Goal: Information Seeking & Learning: Learn about a topic

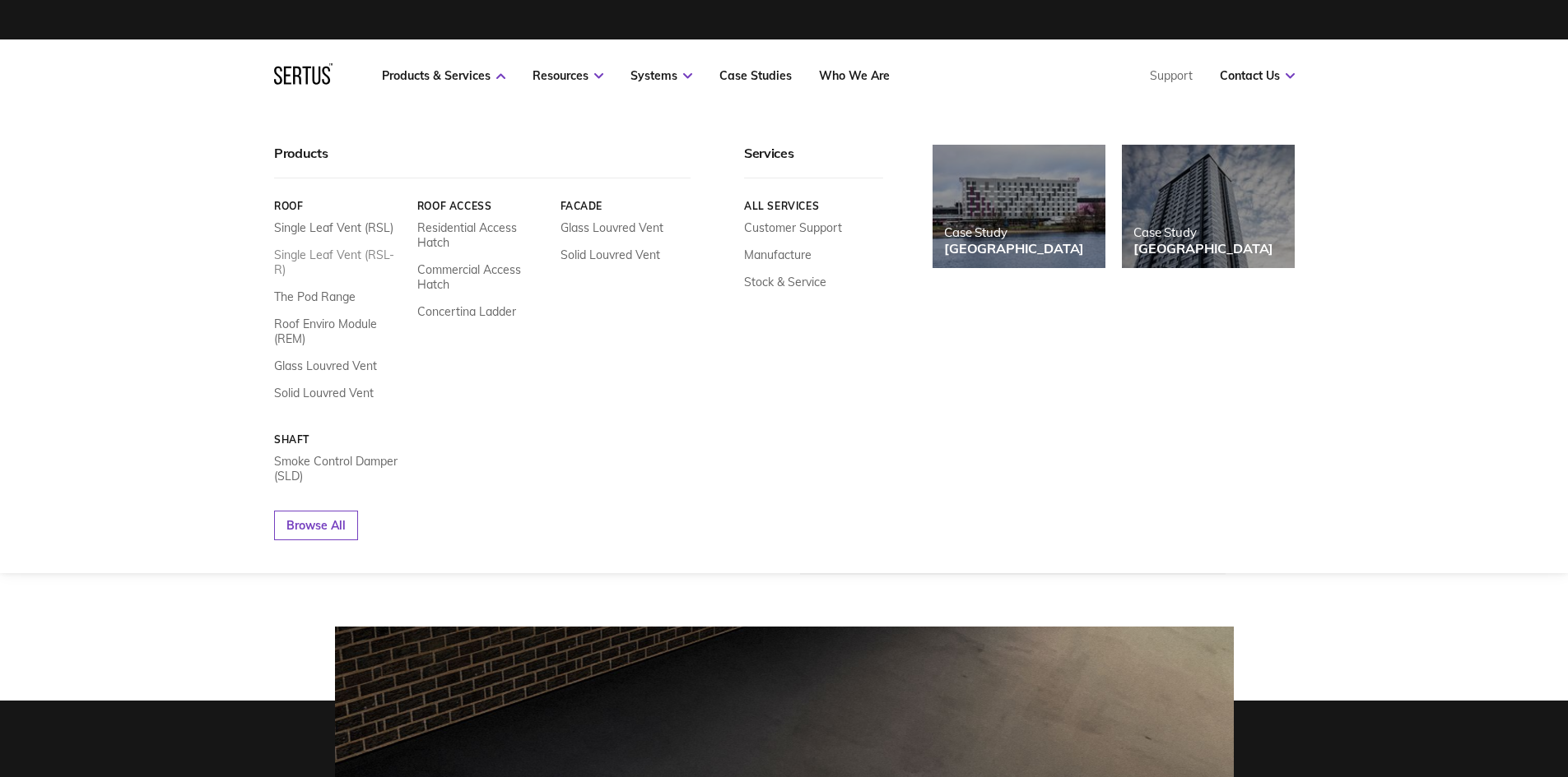
click at [374, 250] on link "Single Leaf Vent (RSL-R)" at bounding box center [339, 262] width 131 height 30
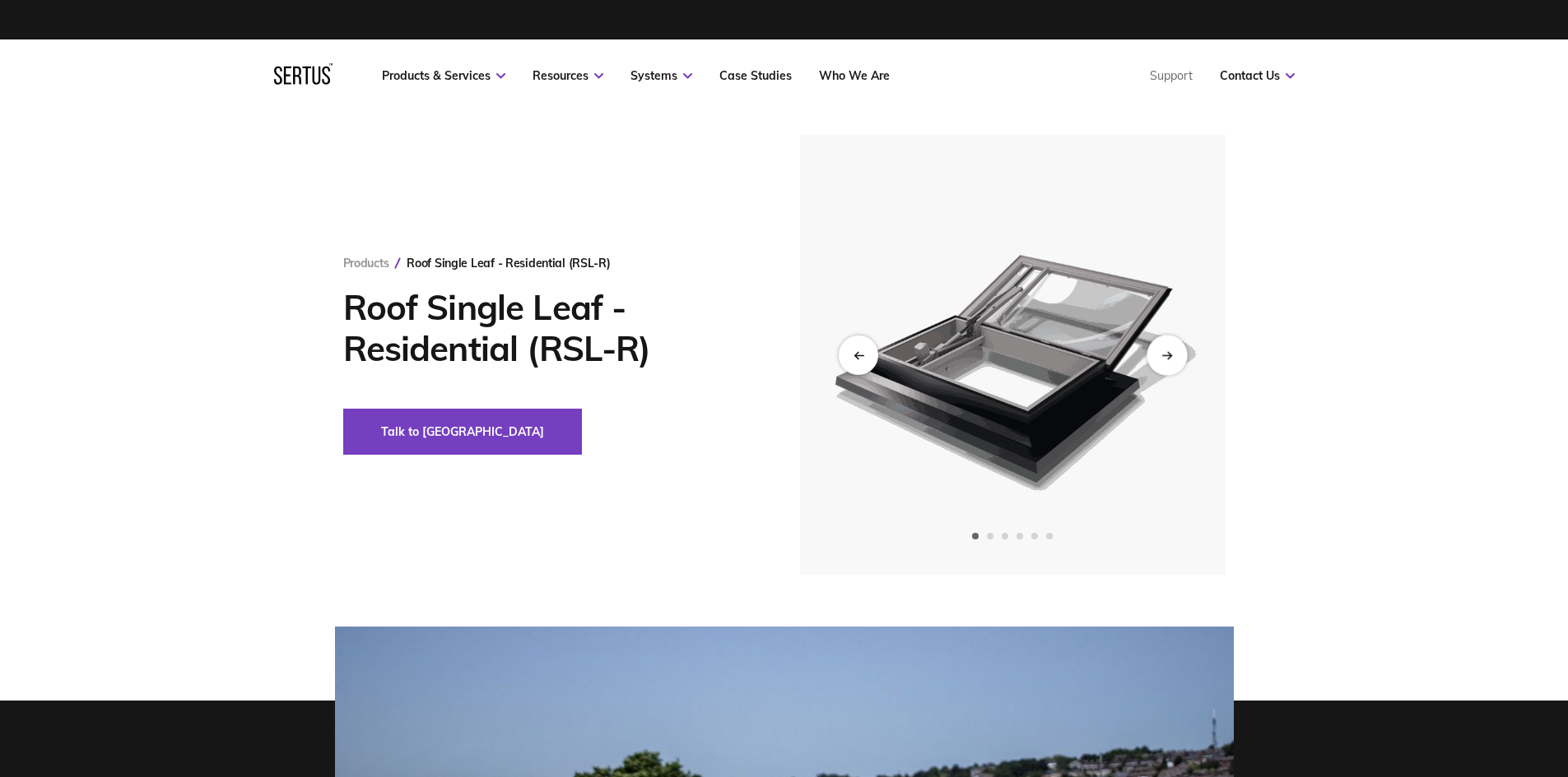
click at [1158, 344] on div "Next slide" at bounding box center [1167, 354] width 40 height 40
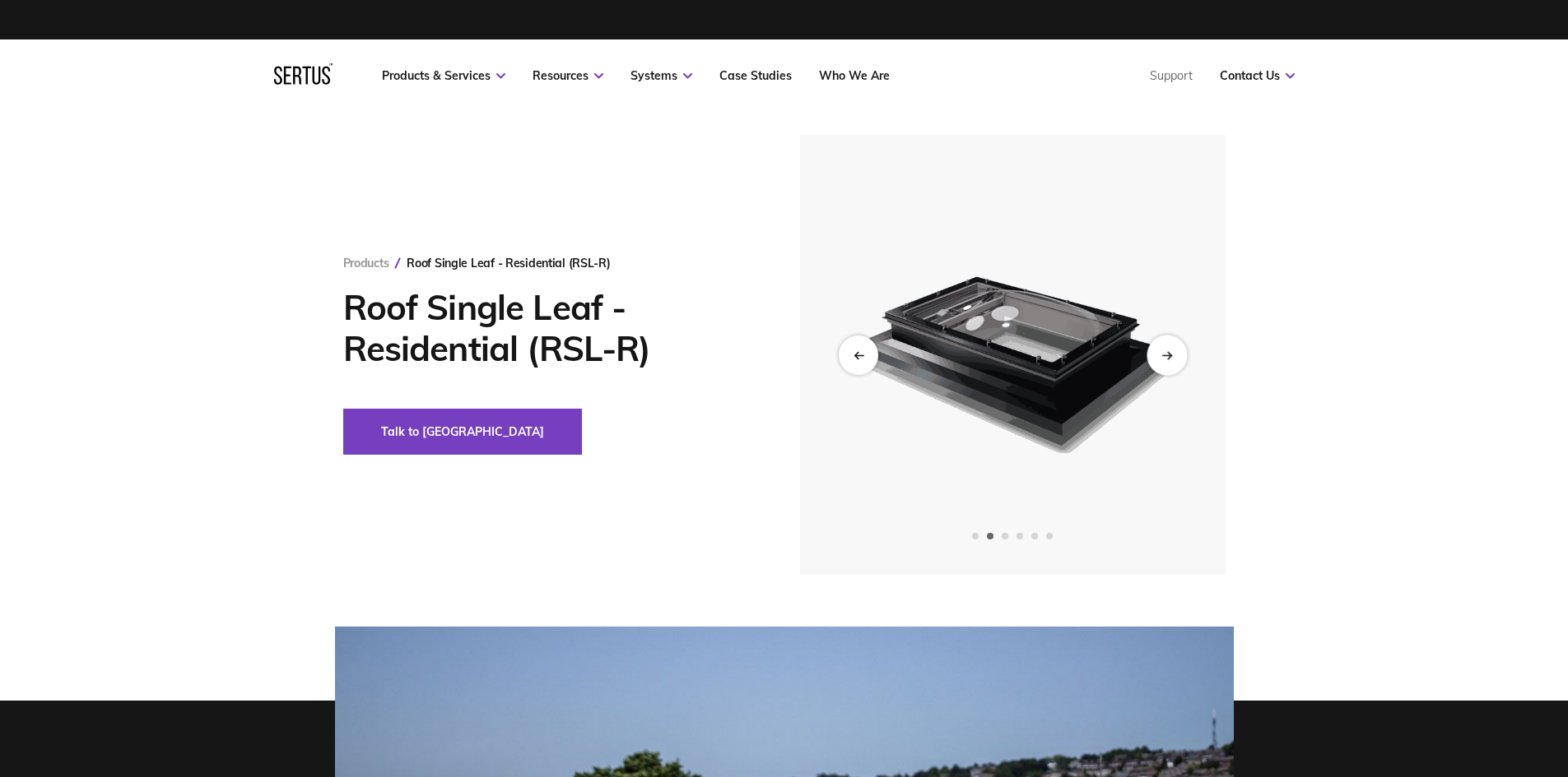
click at [1161, 347] on div "Next slide" at bounding box center [1167, 354] width 40 height 40
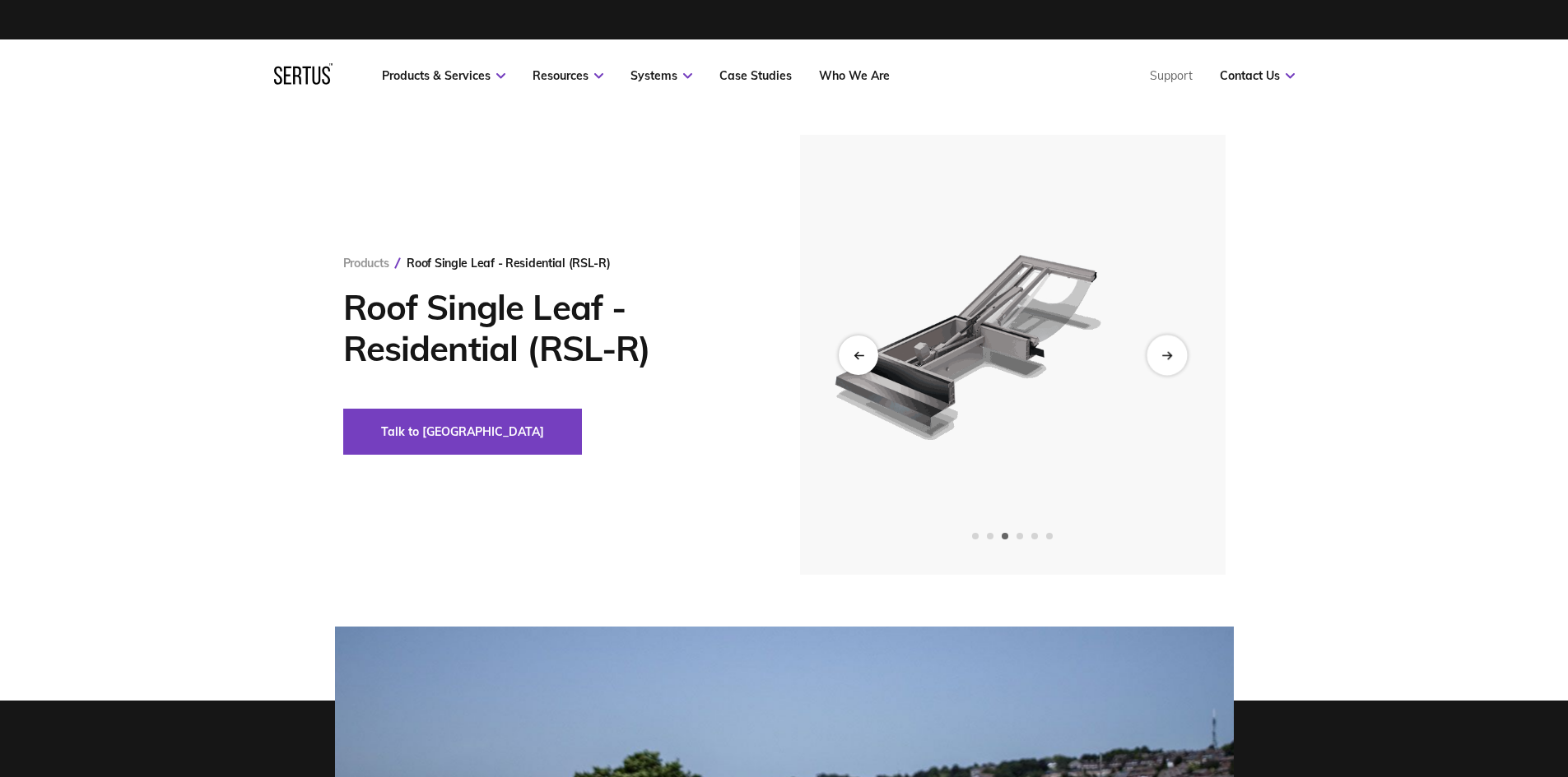
click at [1161, 347] on div "Next slide" at bounding box center [1167, 354] width 40 height 40
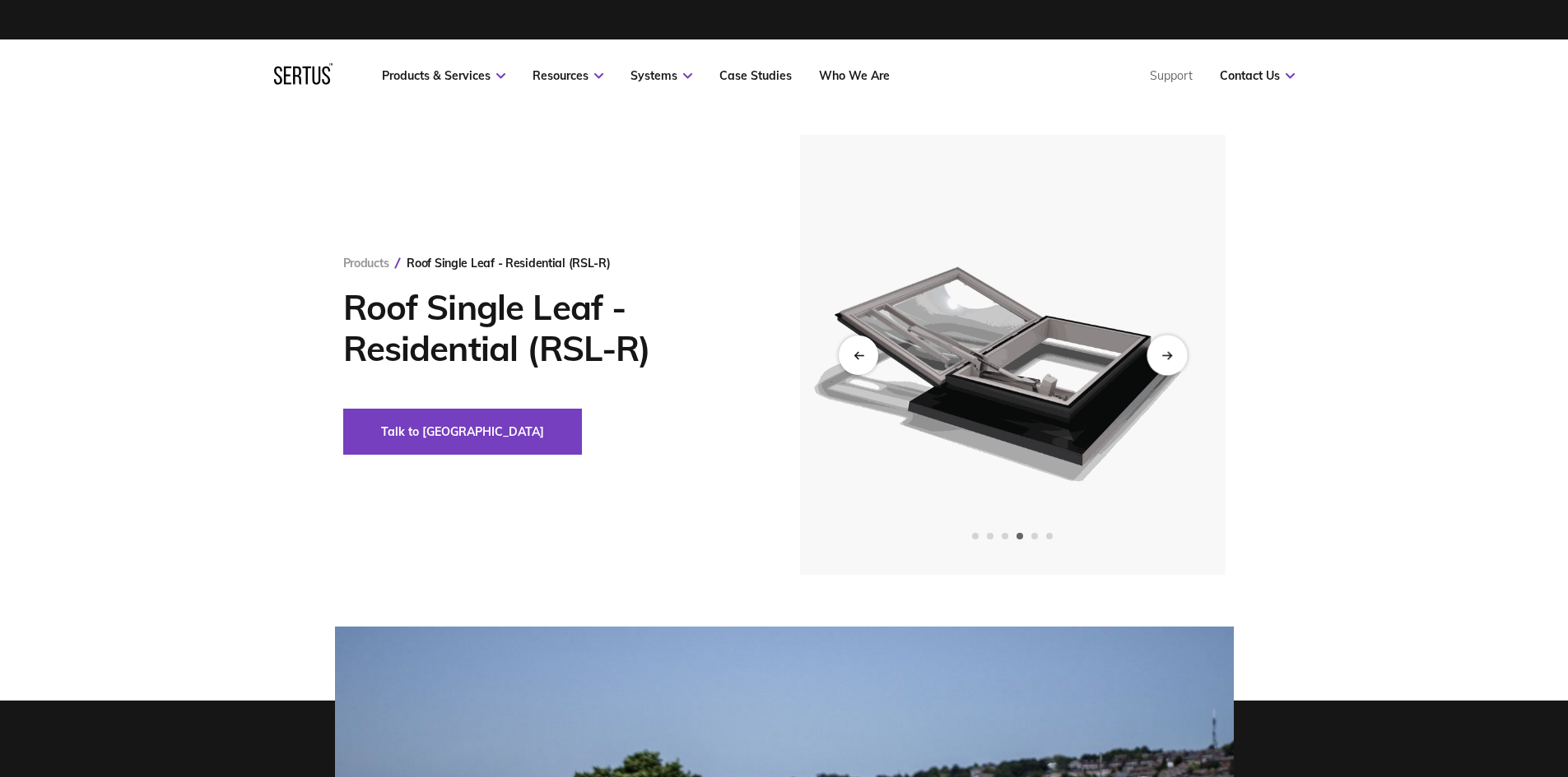
click at [1161, 347] on div "Next slide" at bounding box center [1167, 354] width 40 height 40
